Goal: Information Seeking & Learning: Learn about a topic

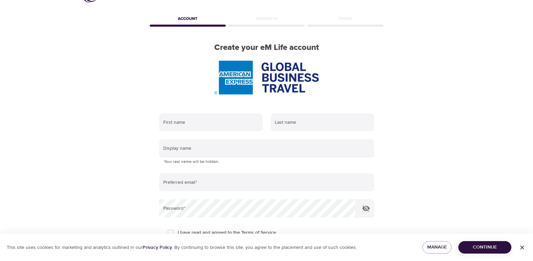
scroll to position [89, 0]
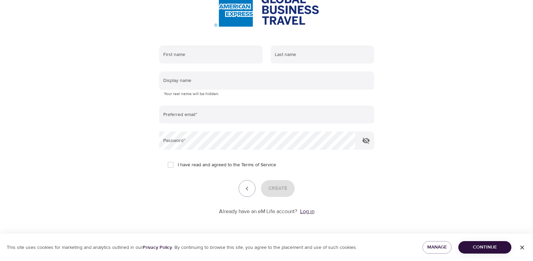
click at [310, 211] on link "Log in" at bounding box center [307, 211] width 14 height 7
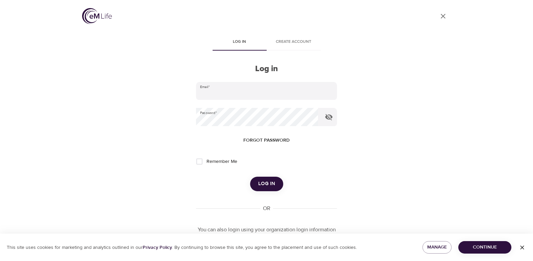
type input "[PERSON_NAME][EMAIL_ADDRESS][PERSON_NAME][DOMAIN_NAME]"
click at [266, 188] on span "Log in" at bounding box center [266, 184] width 17 height 9
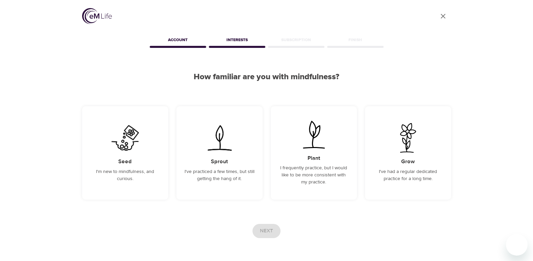
click at [441, 15] on icon "User Profile" at bounding box center [443, 16] width 8 height 8
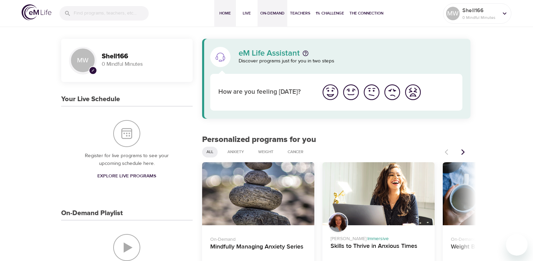
click at [269, 10] on span "On-Demand" at bounding box center [272, 13] width 24 height 7
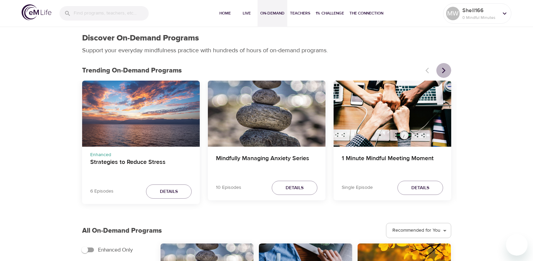
click at [443, 69] on icon "Next items" at bounding box center [442, 71] width 3 height 6
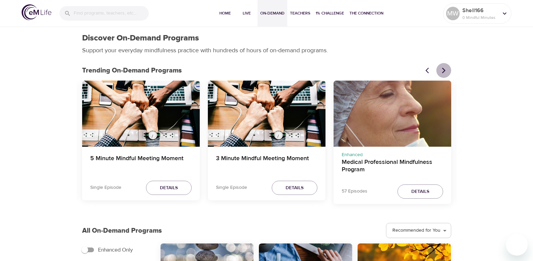
click at [443, 69] on icon "Next items" at bounding box center [442, 71] width 3 height 6
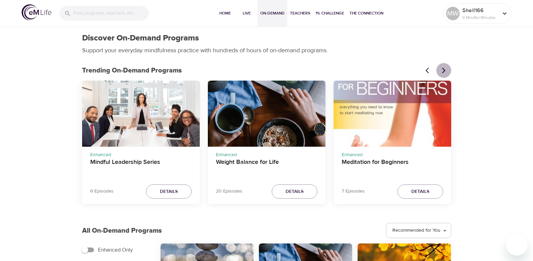
click at [443, 69] on icon "Next items" at bounding box center [442, 71] width 3 height 6
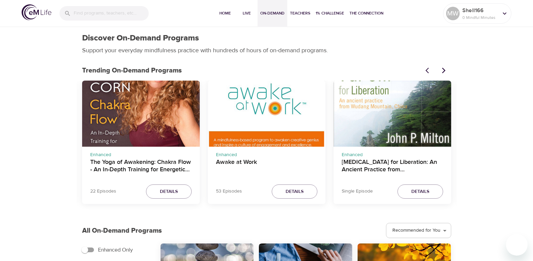
click at [443, 69] on icon "Next items" at bounding box center [442, 71] width 3 height 6
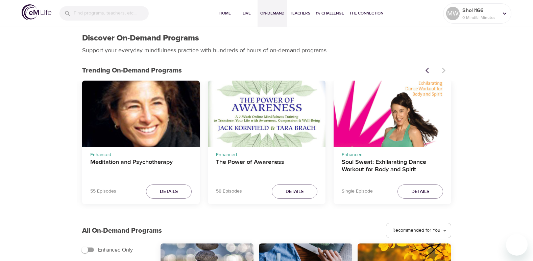
click at [443, 69] on div at bounding box center [436, 70] width 30 height 15
click at [244, 12] on span "Live" at bounding box center [246, 13] width 16 height 7
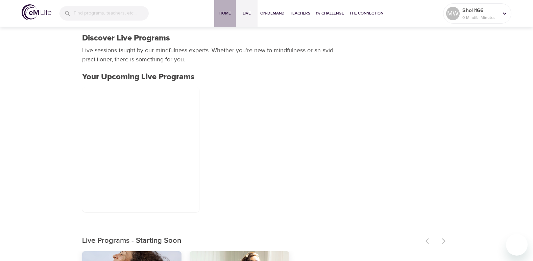
click at [225, 14] on span "Home" at bounding box center [225, 13] width 16 height 7
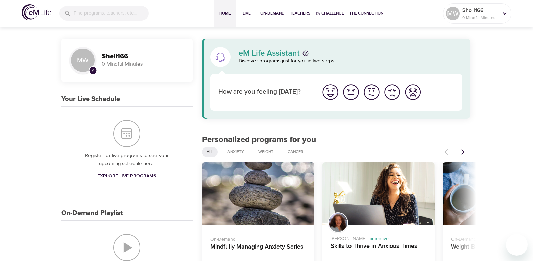
scroll to position [68, 0]
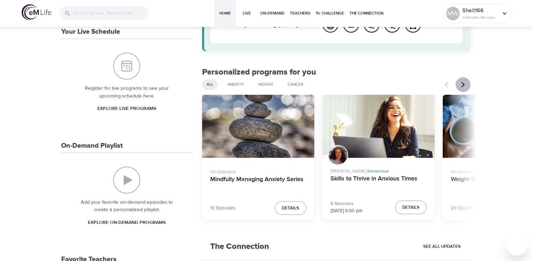
click at [462, 84] on icon "Next items" at bounding box center [462, 84] width 7 height 7
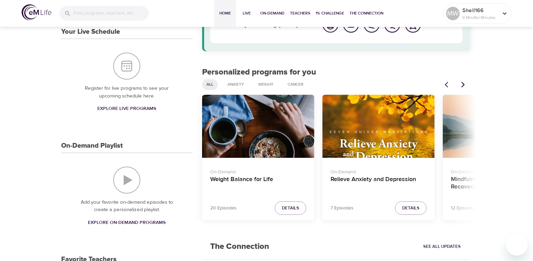
click at [462, 84] on icon "Next items" at bounding box center [462, 84] width 7 height 7
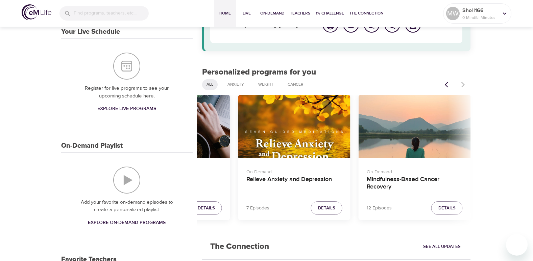
click at [462, 84] on div at bounding box center [455, 84] width 30 height 15
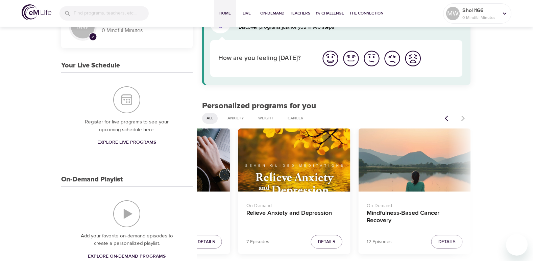
scroll to position [0, 0]
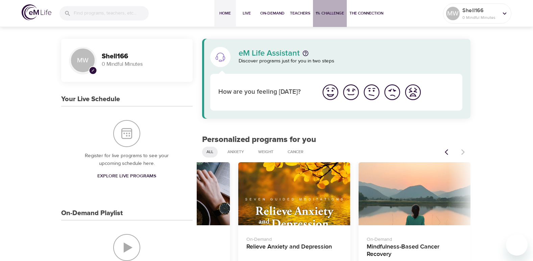
click at [332, 12] on span "1% Challenge" at bounding box center [329, 13] width 28 height 7
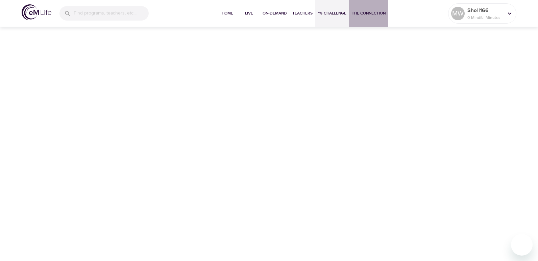
click at [370, 12] on span "The Connection" at bounding box center [369, 13] width 34 height 7
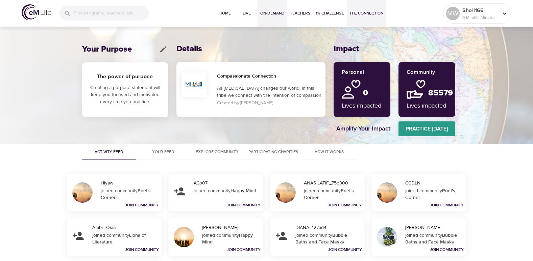
click at [270, 15] on span "On-Demand" at bounding box center [272, 13] width 24 height 7
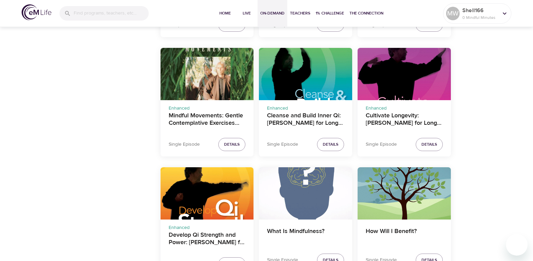
scroll to position [1114, 0]
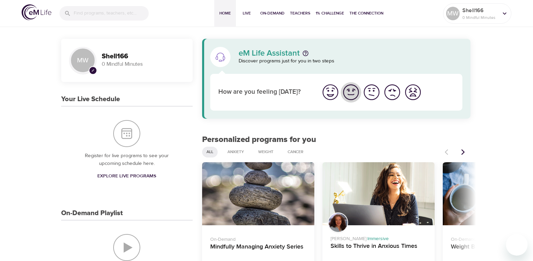
click at [352, 96] on img "I'm feeling good" at bounding box center [350, 92] width 19 height 19
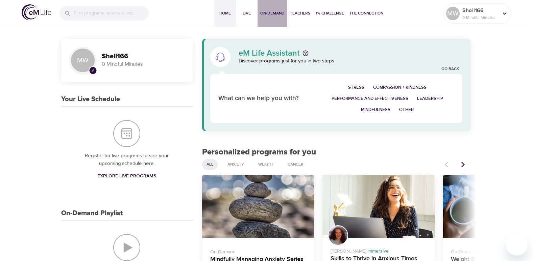
click at [272, 10] on span "On-Demand" at bounding box center [272, 13] width 24 height 7
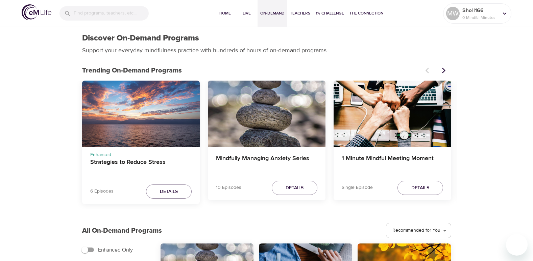
click at [443, 72] on icon "Next items" at bounding box center [442, 71] width 3 height 6
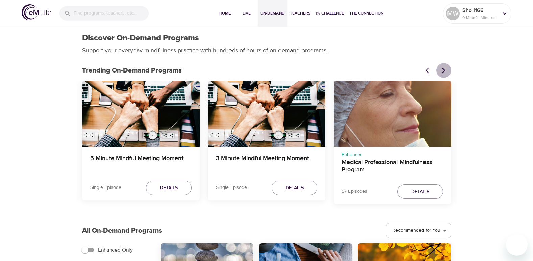
click at [443, 72] on icon "Next items" at bounding box center [442, 71] width 3 height 6
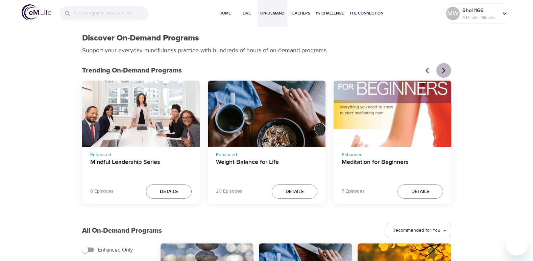
click at [443, 72] on icon "Next items" at bounding box center [442, 71] width 3 height 6
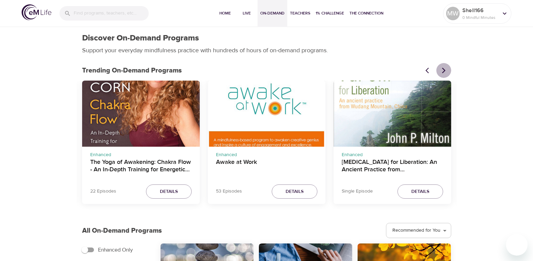
click at [443, 72] on icon "Next items" at bounding box center [442, 71] width 3 height 6
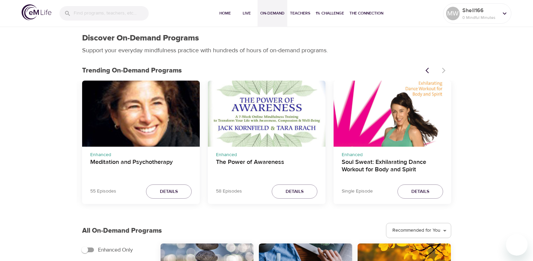
click at [443, 72] on div at bounding box center [436, 70] width 30 height 15
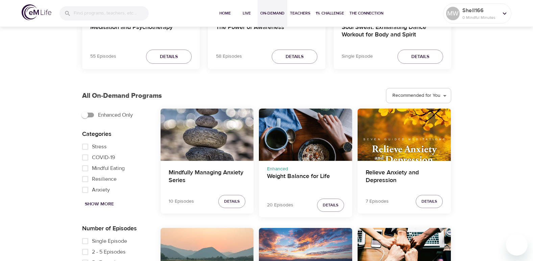
scroll to position [203, 0]
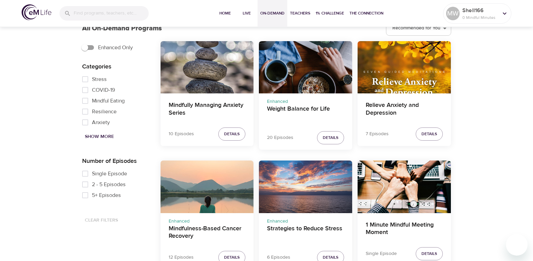
click at [87, 196] on input "5+ Episodes" at bounding box center [85, 195] width 14 height 11
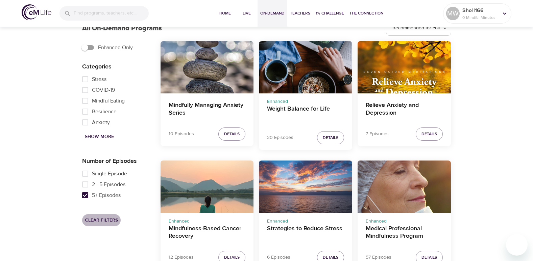
click at [111, 221] on span "Clear Filters" at bounding box center [101, 220] width 33 height 8
checkbox input "false"
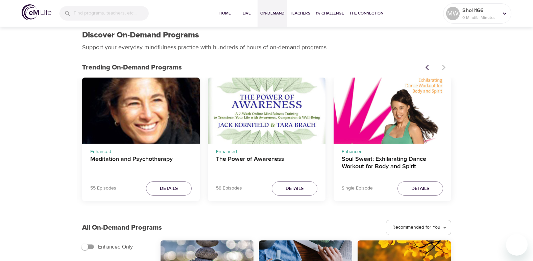
scroll to position [0, 0]
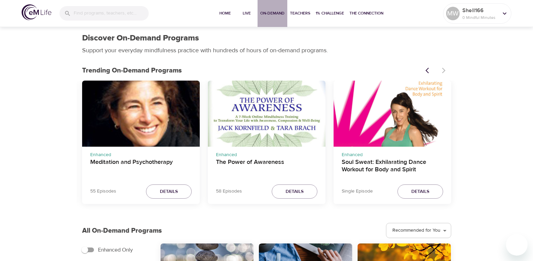
click at [271, 14] on span "On-Demand" at bounding box center [272, 13] width 24 height 7
click at [425, 71] on icon "Previous items" at bounding box center [428, 70] width 7 height 7
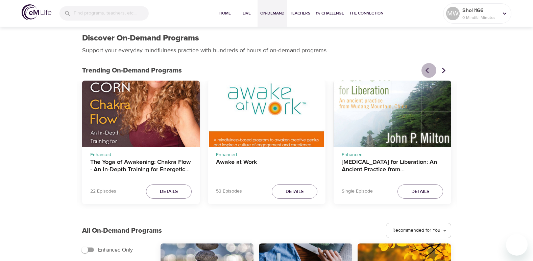
click at [425, 71] on icon "Previous items" at bounding box center [428, 70] width 7 height 7
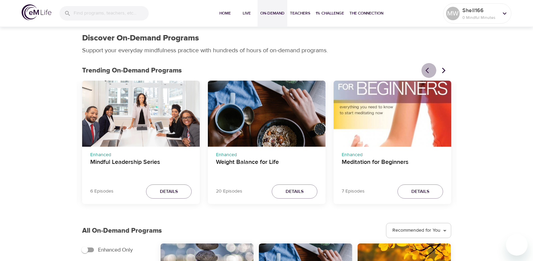
click at [425, 71] on icon "Previous items" at bounding box center [428, 70] width 7 height 7
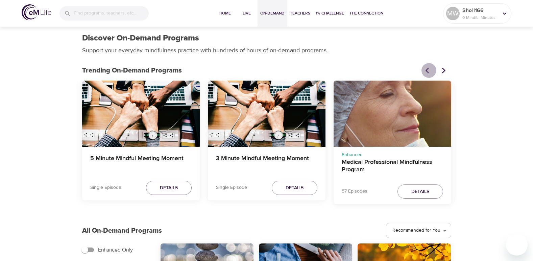
click at [425, 71] on icon "Previous items" at bounding box center [428, 70] width 7 height 7
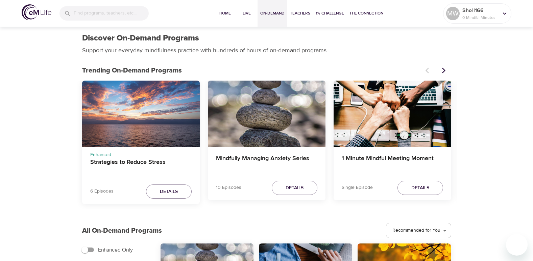
click at [425, 71] on div at bounding box center [436, 70] width 30 height 15
click at [248, 15] on span "Live" at bounding box center [246, 13] width 16 height 7
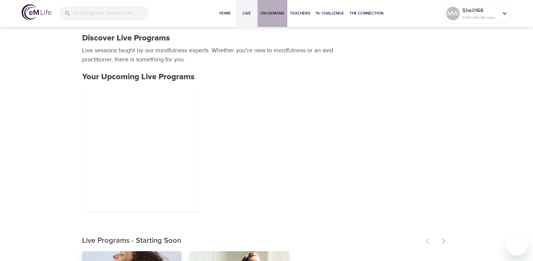
click at [272, 13] on span "On-Demand" at bounding box center [272, 13] width 24 height 7
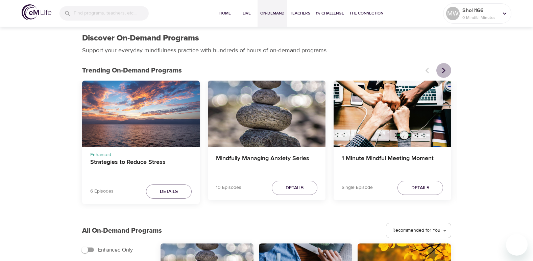
click at [442, 72] on icon "Next items" at bounding box center [442, 71] width 3 height 6
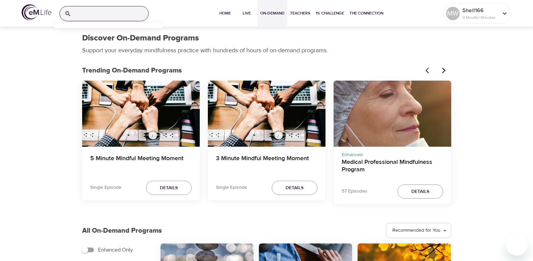
click at [93, 17] on input "search" at bounding box center [111, 13] width 74 height 15
type input "ten short"
click at [127, 14] on input "ten short" at bounding box center [102, 13] width 57 height 15
click at [221, 13] on span "Home" at bounding box center [225, 13] width 16 height 7
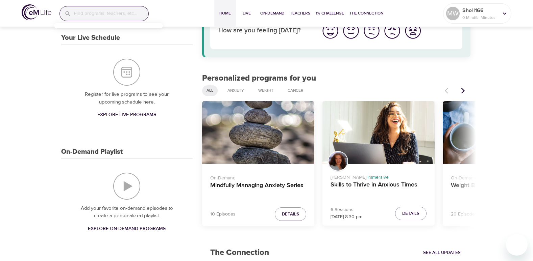
scroll to position [68, 0]
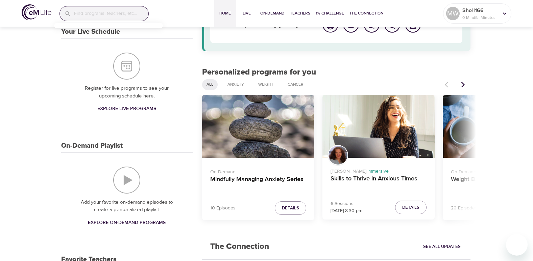
click at [130, 179] on img "On-Demand Playlist" at bounding box center [126, 180] width 27 height 27
click at [122, 223] on span "Explore On-Demand Programs" at bounding box center [127, 223] width 78 height 8
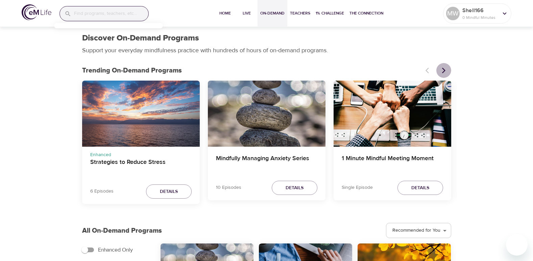
click at [445, 67] on icon "Next items" at bounding box center [443, 70] width 7 height 7
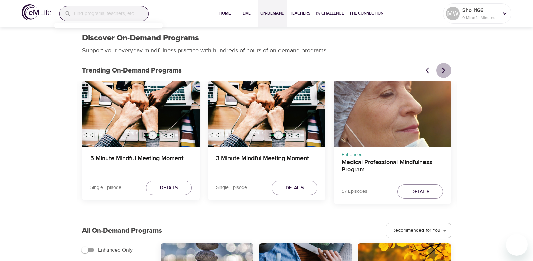
click at [445, 67] on icon "Next items" at bounding box center [443, 70] width 7 height 7
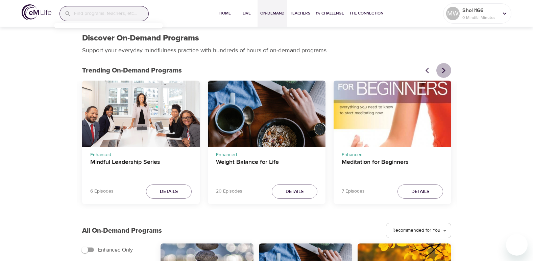
click at [445, 67] on icon "Next items" at bounding box center [443, 70] width 7 height 7
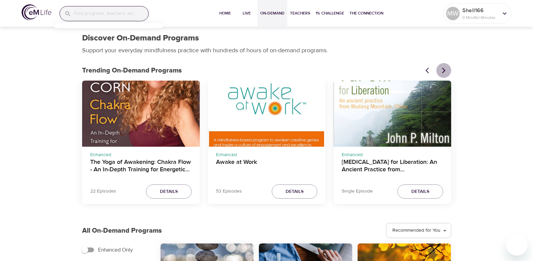
click at [445, 67] on icon "Next items" at bounding box center [443, 70] width 7 height 7
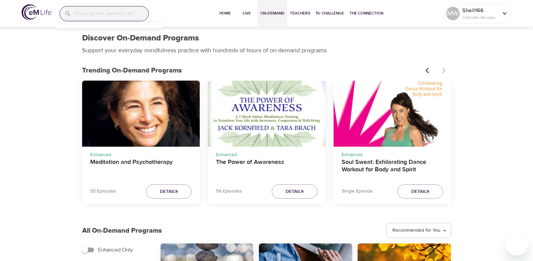
click at [445, 67] on div at bounding box center [436, 70] width 30 height 15
click at [221, 14] on span "Home" at bounding box center [225, 13] width 16 height 7
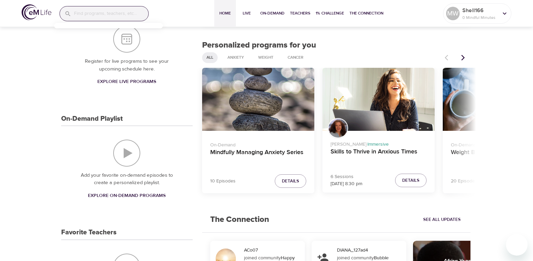
scroll to position [101, 0]
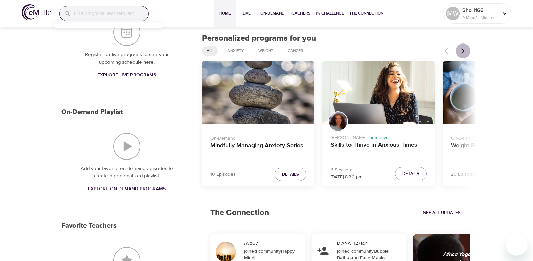
click at [463, 51] on icon "Next items" at bounding box center [462, 51] width 3 height 6
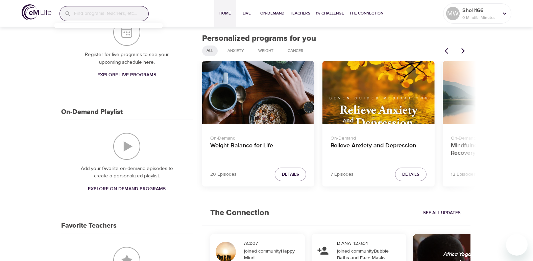
click at [463, 51] on icon "Next items" at bounding box center [462, 51] width 3 height 6
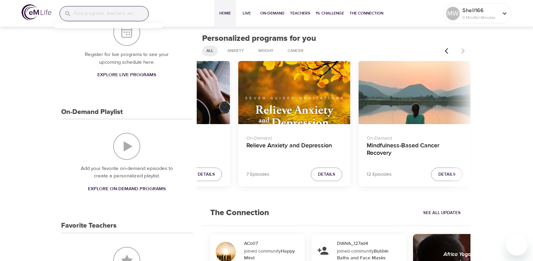
click at [463, 51] on div at bounding box center [455, 51] width 30 height 15
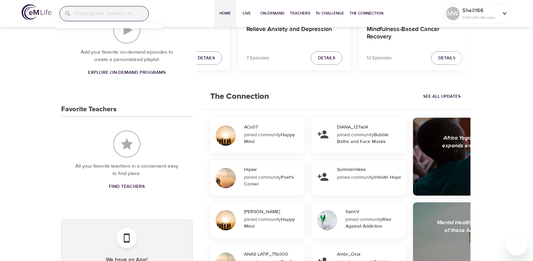
scroll to position [115, 0]
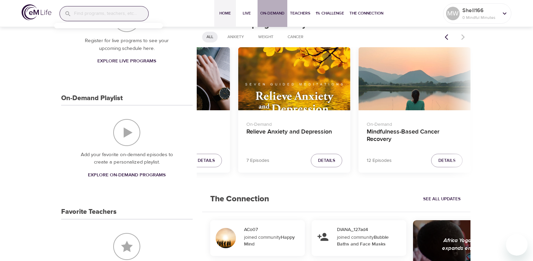
click at [275, 15] on span "On-Demand" at bounding box center [272, 13] width 24 height 7
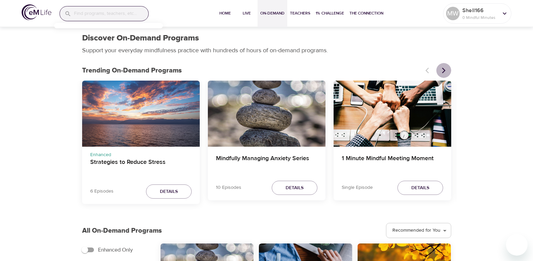
click at [444, 71] on icon "Next items" at bounding box center [442, 71] width 3 height 6
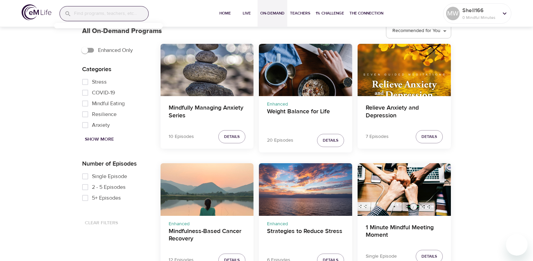
scroll to position [203, 0]
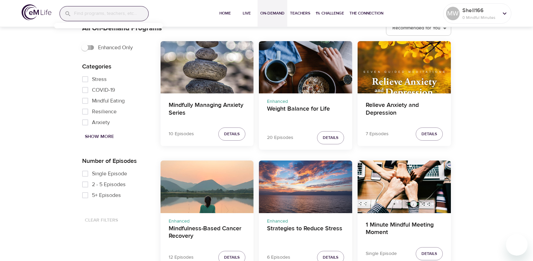
click at [92, 50] on input "Enhanced Only" at bounding box center [85, 47] width 38 height 13
checkbox input "true"
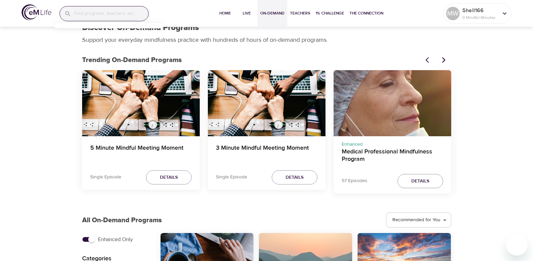
scroll to position [0, 0]
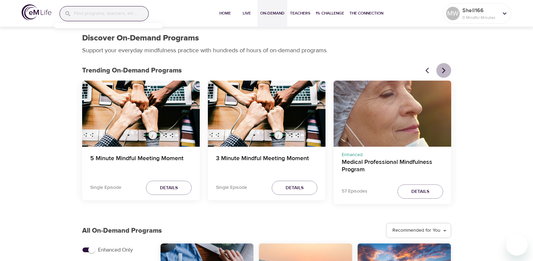
click at [444, 69] on icon "Next items" at bounding box center [443, 70] width 7 height 7
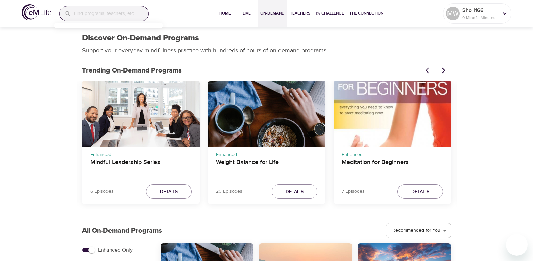
click at [444, 69] on icon "Next items" at bounding box center [443, 70] width 7 height 7
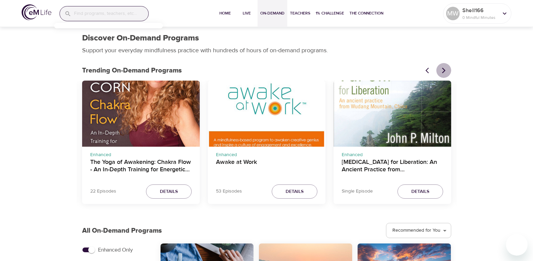
click at [444, 69] on icon "Next items" at bounding box center [443, 70] width 7 height 7
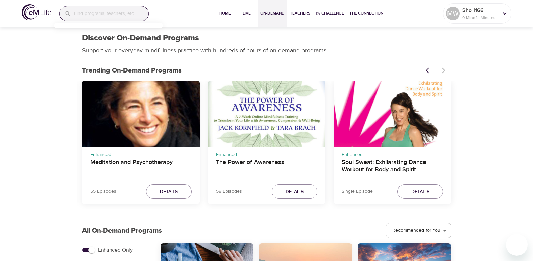
click at [444, 69] on div at bounding box center [436, 70] width 30 height 15
click at [269, 14] on span "On-Demand" at bounding box center [272, 13] width 24 height 7
